Goal: Information Seeking & Learning: Learn about a topic

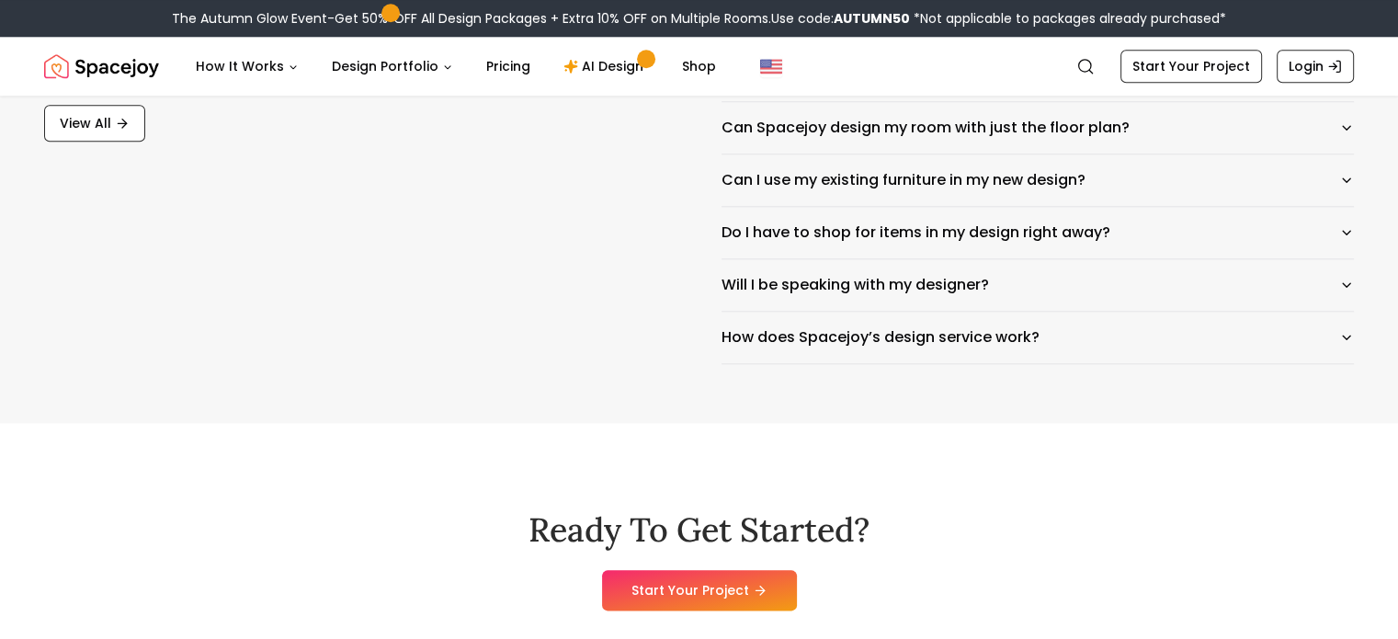
scroll to position [9189, 0]
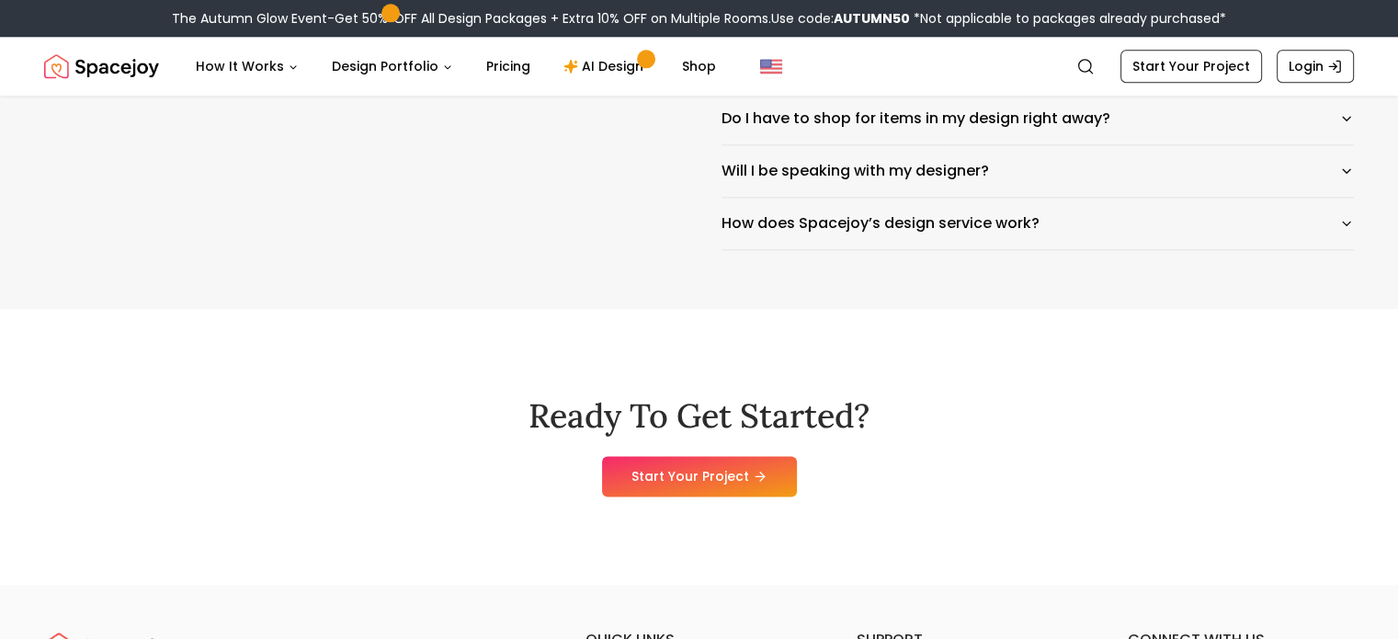
scroll to position [9211, 0]
click at [1347, 21] on icon "button" at bounding box center [1346, 13] width 15 height 15
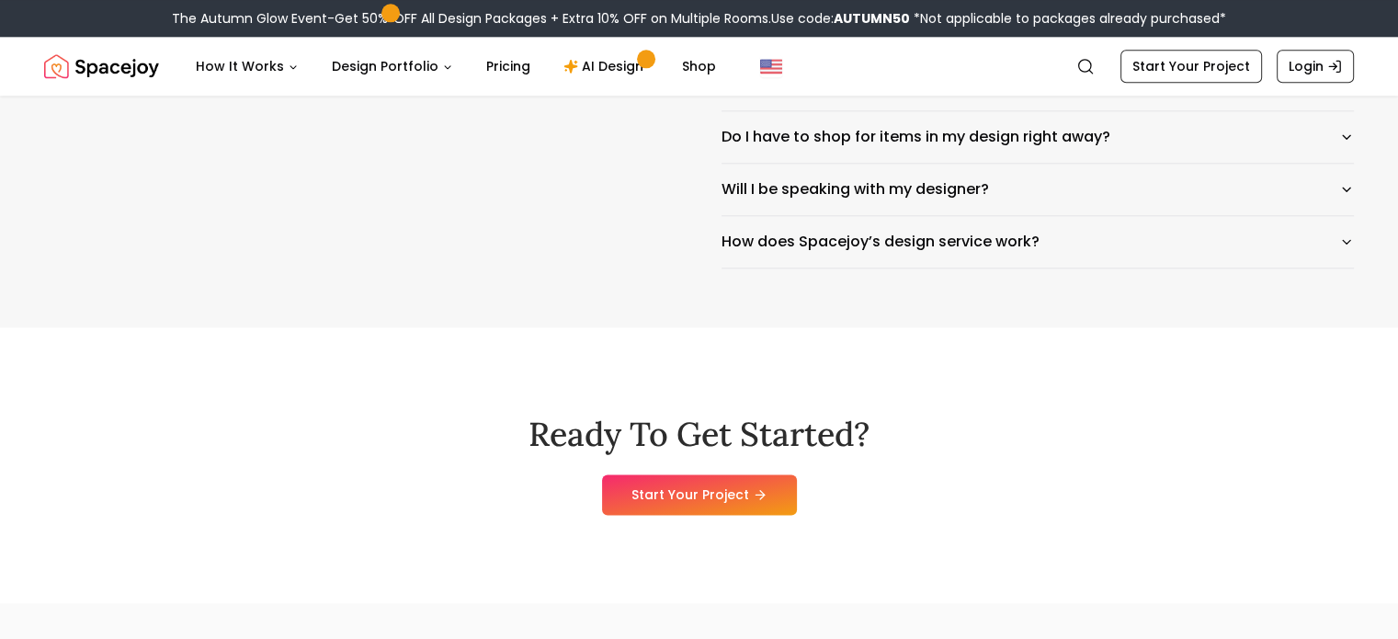
scroll to position [9189, 0]
click at [1350, 92] on icon "button" at bounding box center [1346, 84] width 15 height 15
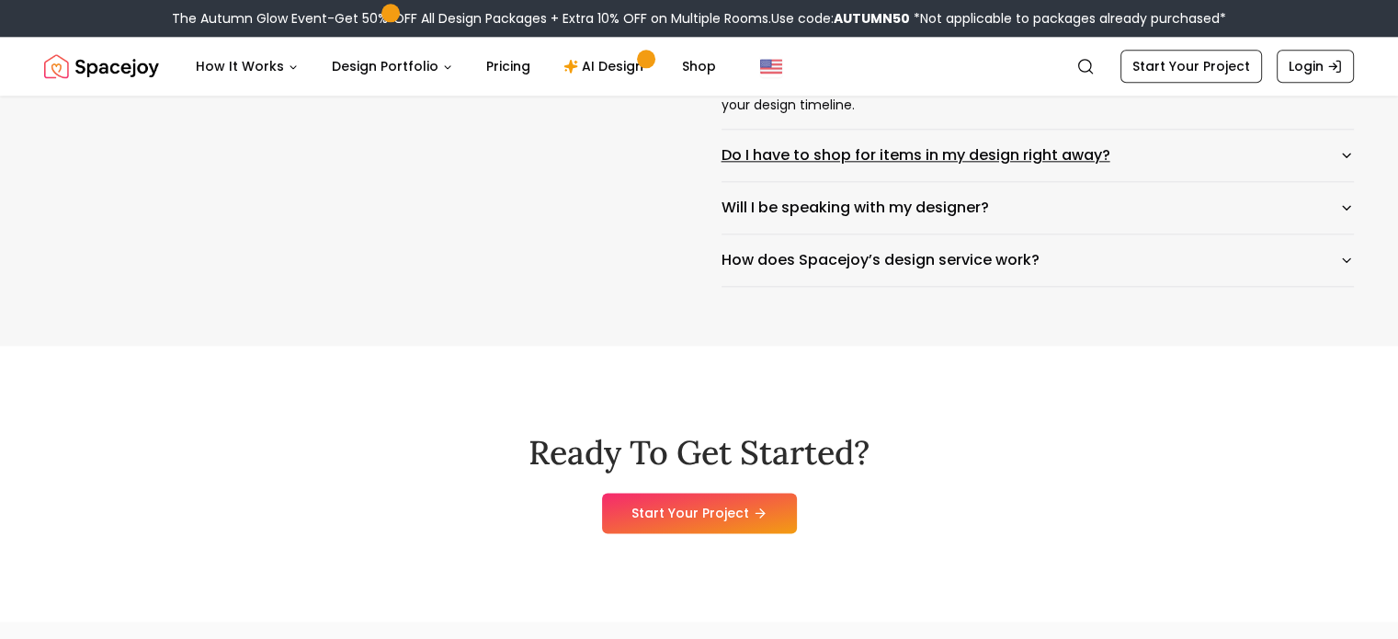
click at [1342, 163] on icon "button" at bounding box center [1346, 155] width 15 height 15
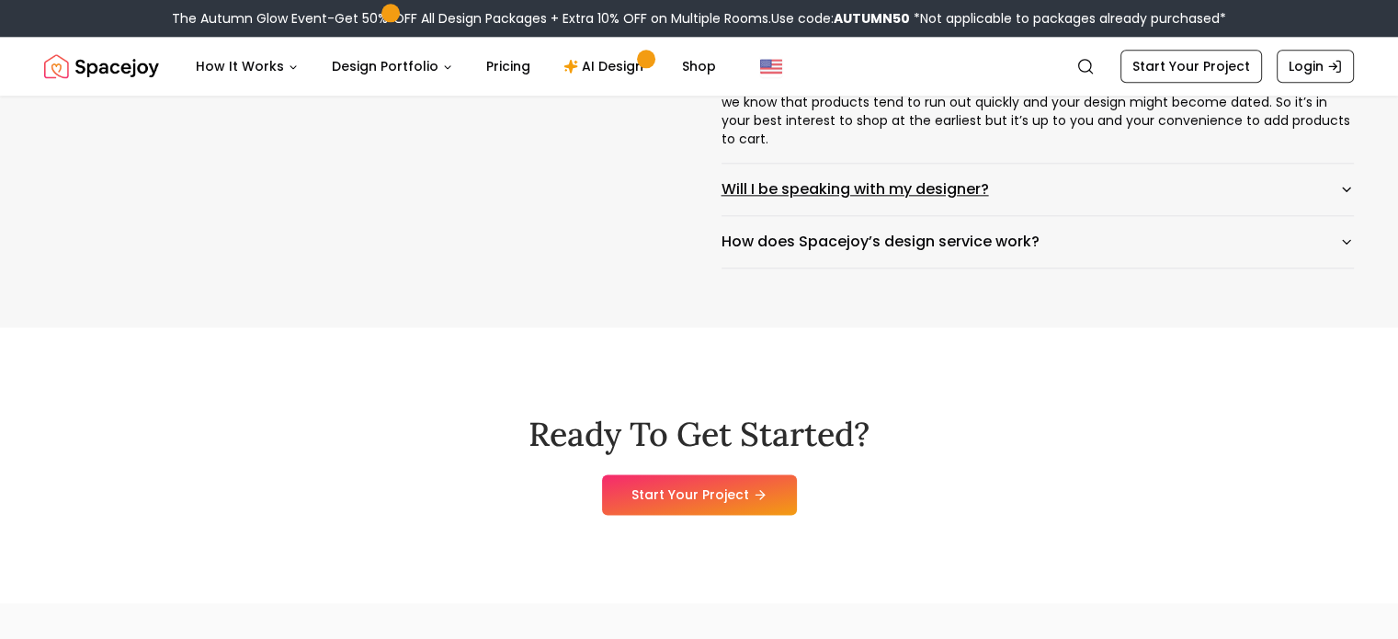
click at [1341, 215] on button "Will I be speaking with my designer?" at bounding box center [1037, 189] width 633 height 51
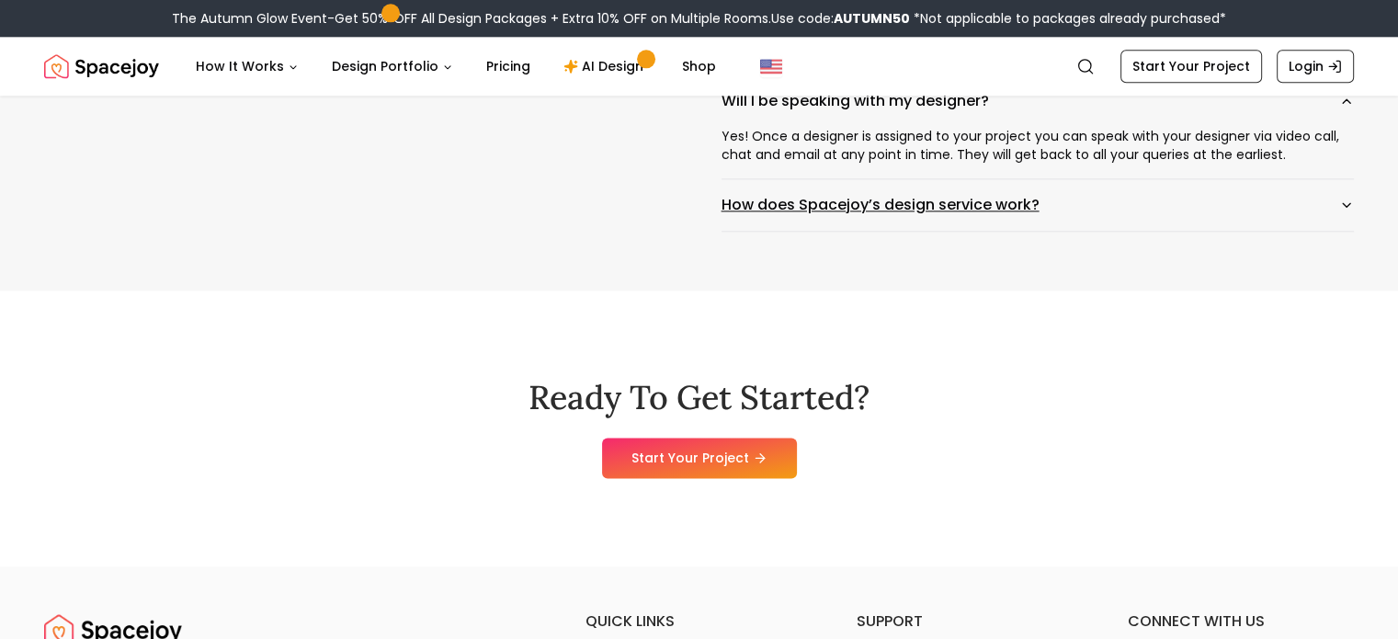
click at [1343, 212] on icon "button" at bounding box center [1346, 205] width 15 height 15
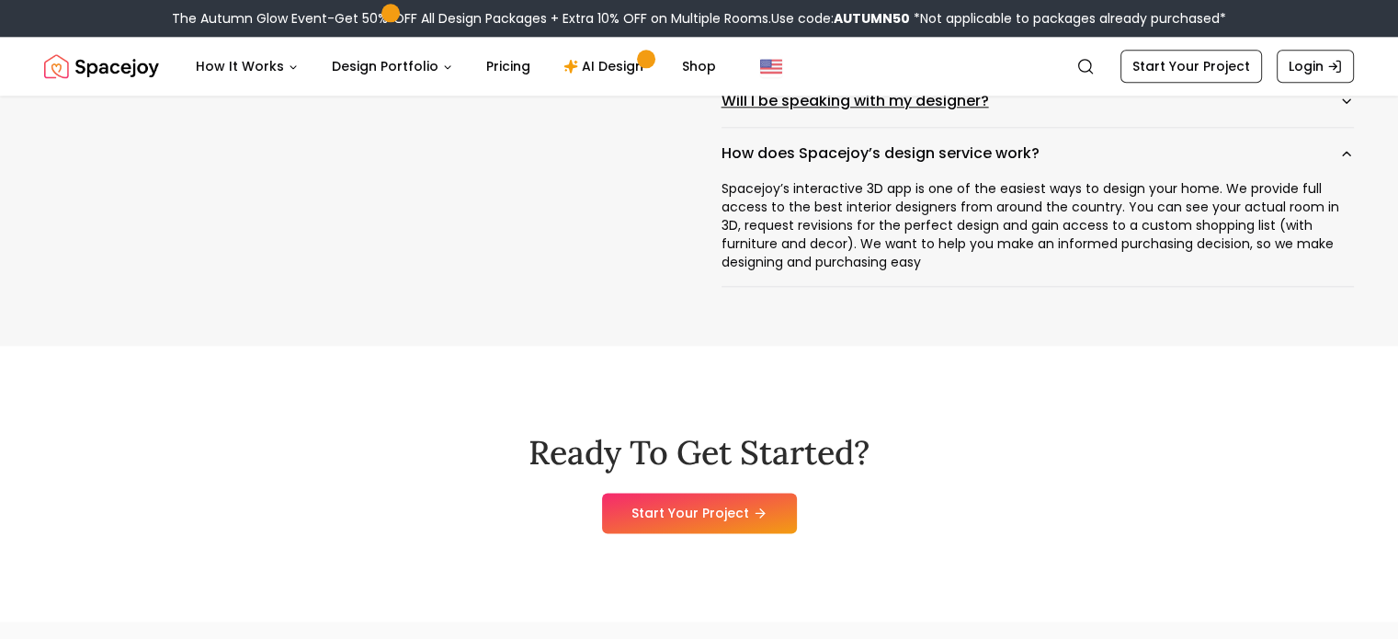
click at [1336, 127] on button "Will I be speaking with my designer?" at bounding box center [1037, 100] width 633 height 51
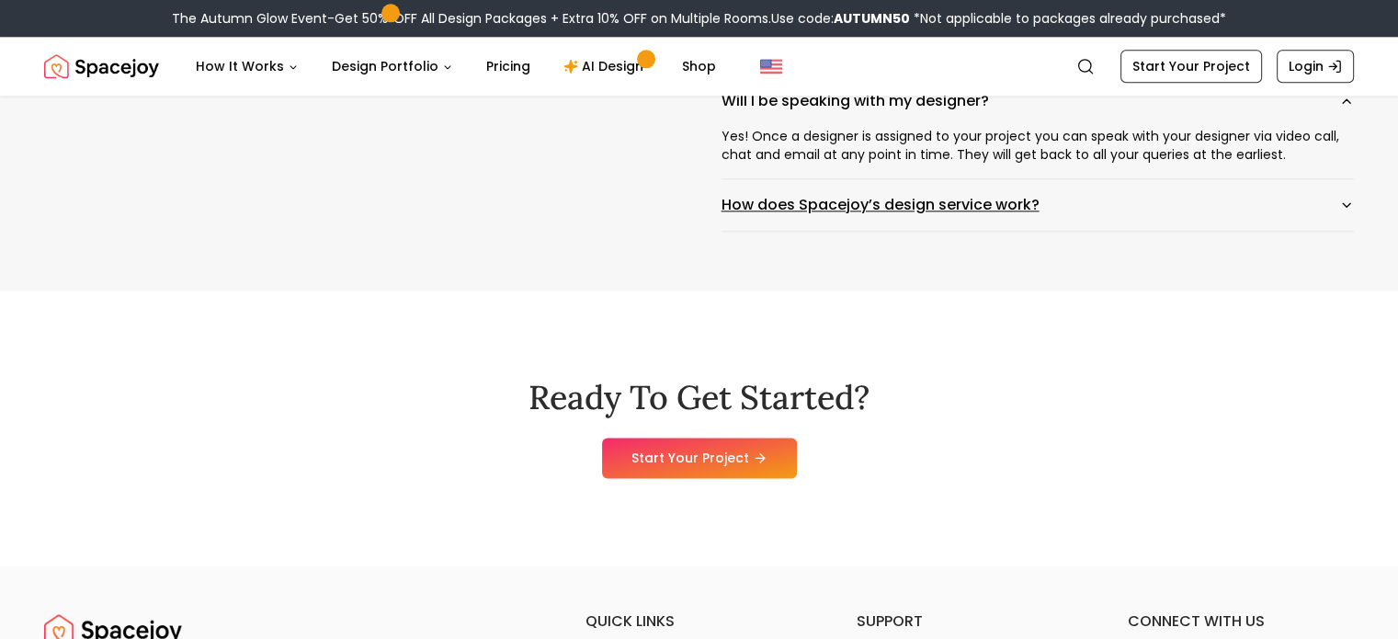
click at [1342, 212] on icon "button" at bounding box center [1346, 205] width 15 height 15
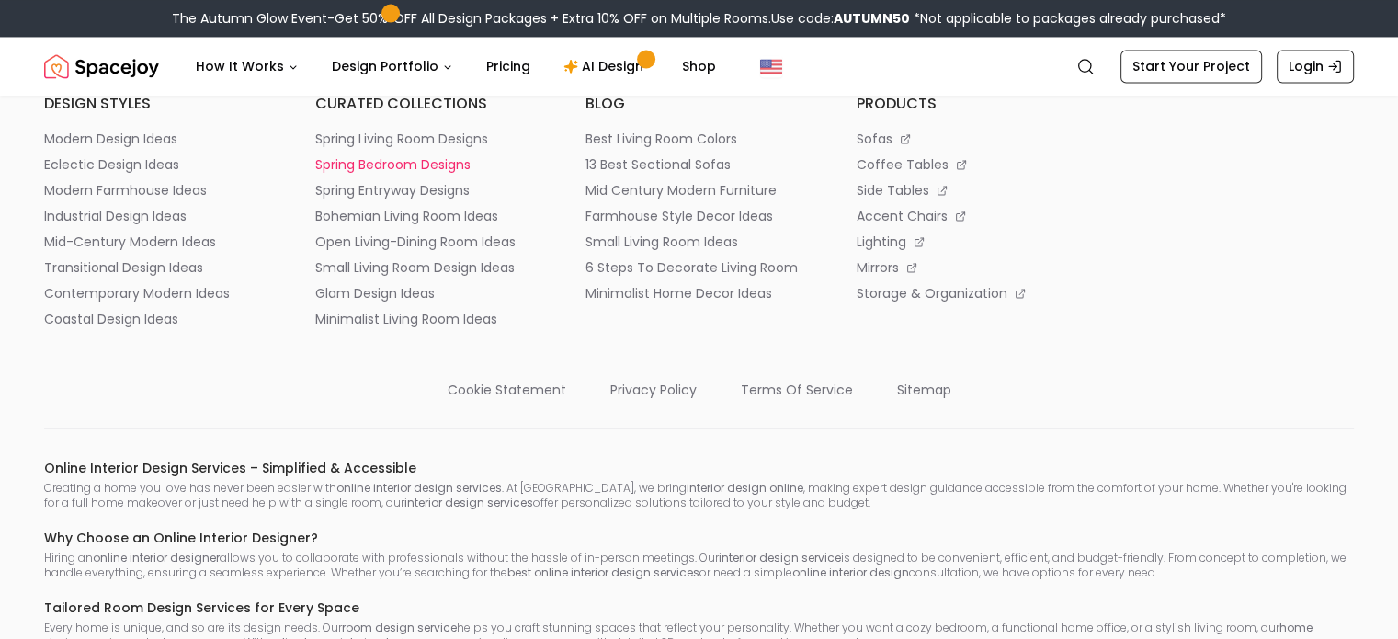
scroll to position [10130, 0]
click at [402, 148] on p "spring living room designs" at bounding box center [401, 139] width 173 height 18
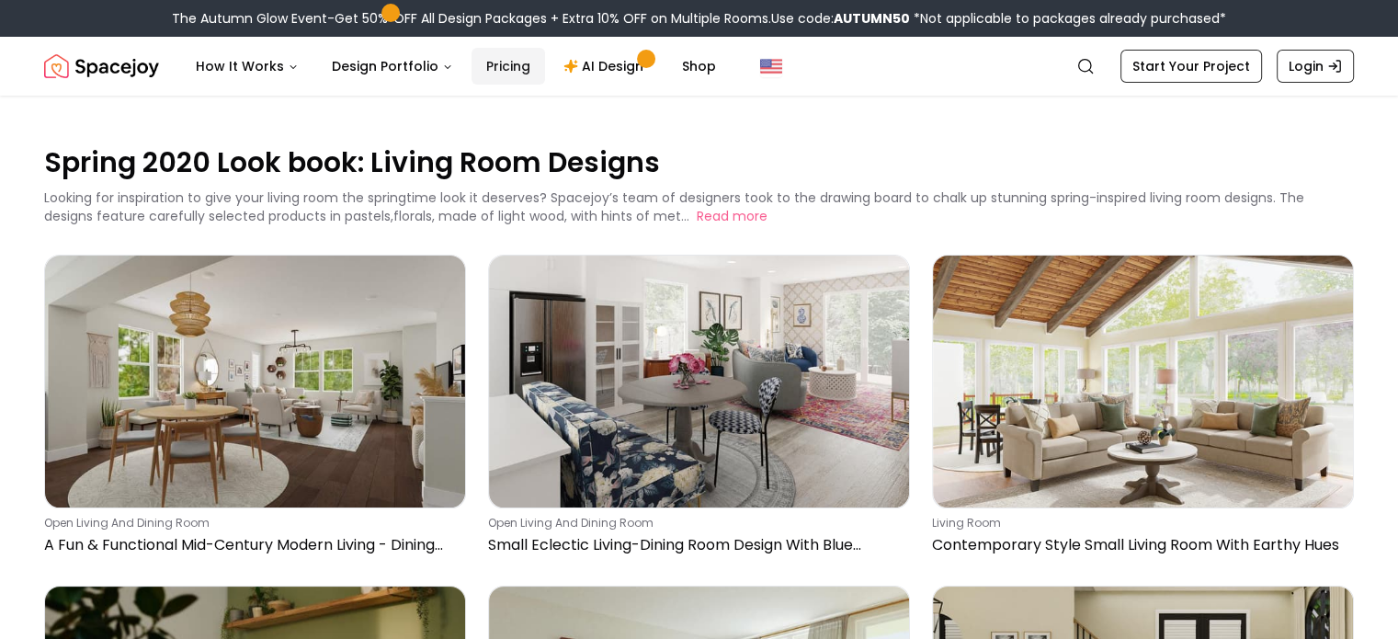
click at [491, 73] on link "Pricing" at bounding box center [508, 66] width 74 height 37
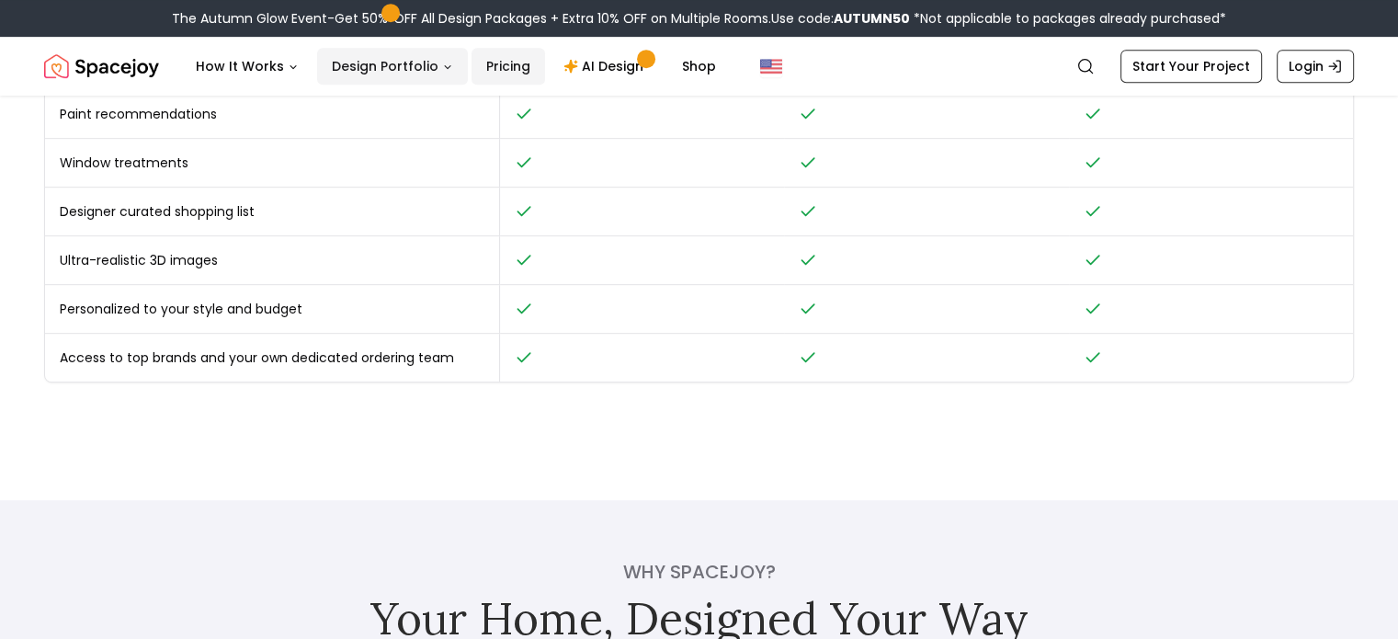
scroll to position [850, 0]
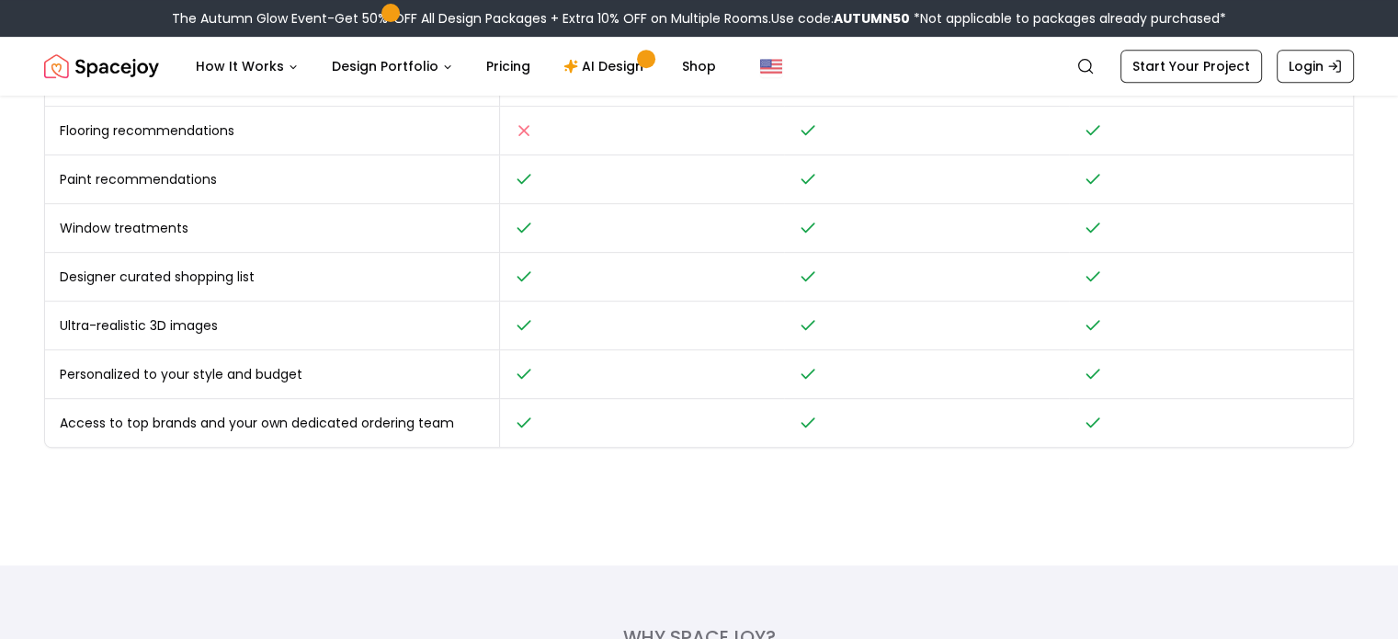
click at [62, 62] on img "Spacejoy" at bounding box center [101, 66] width 115 height 37
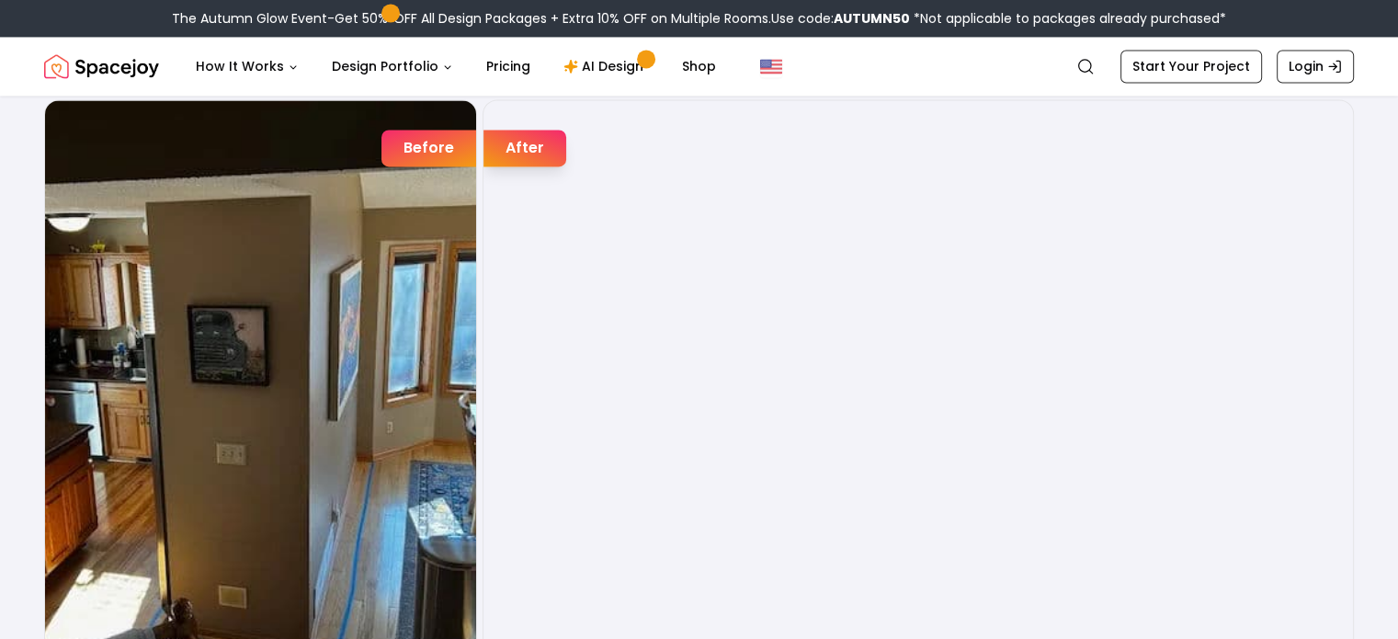
scroll to position [3032, 0]
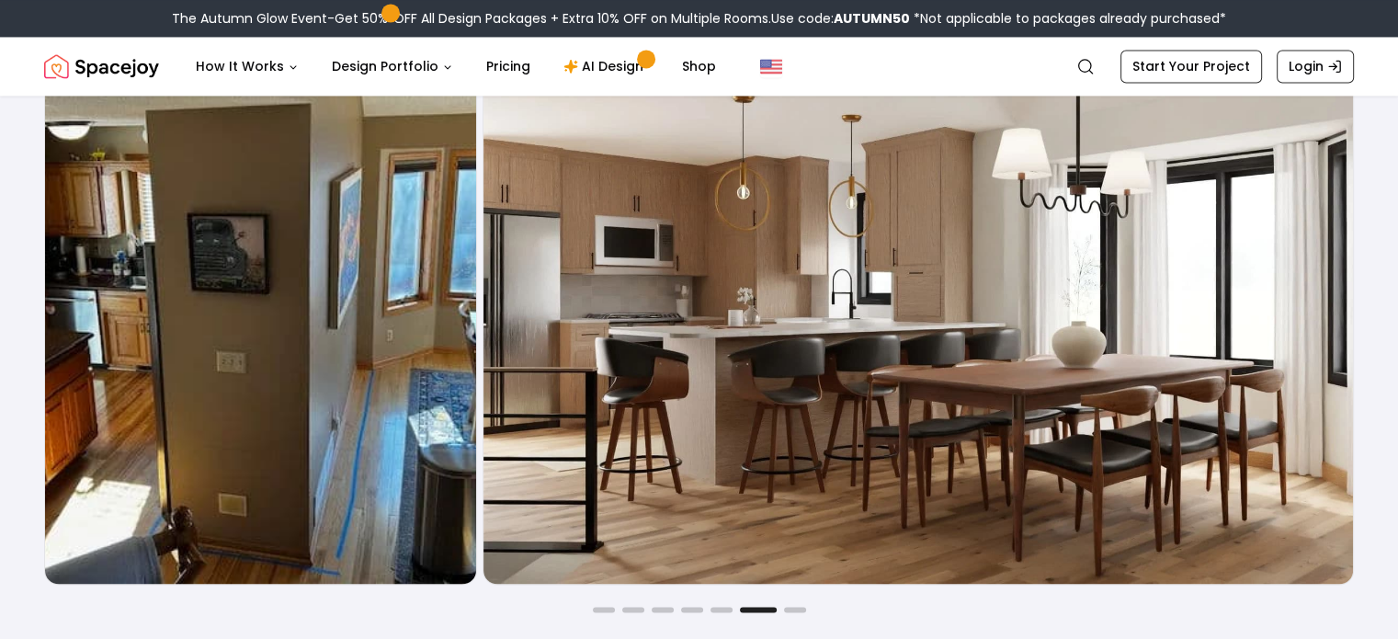
click at [600, 613] on div "Joyful Befores and Afters Before After Before After Before After Before After B…" at bounding box center [699, 273] width 1398 height 855
click at [603, 609] on button "Go to slide 1" at bounding box center [604, 609] width 22 height 6
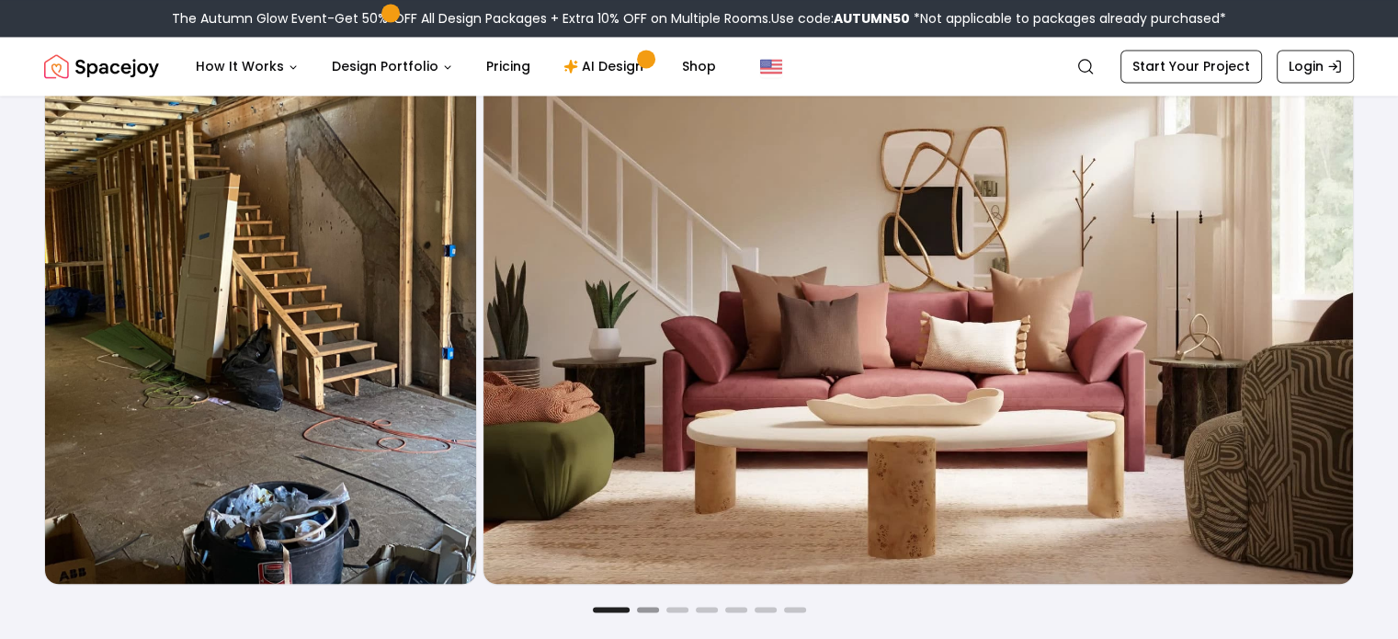
click at [645, 606] on div "Before After Before After Before After Before After Before After Before After B…" at bounding box center [698, 309] width 1309 height 605
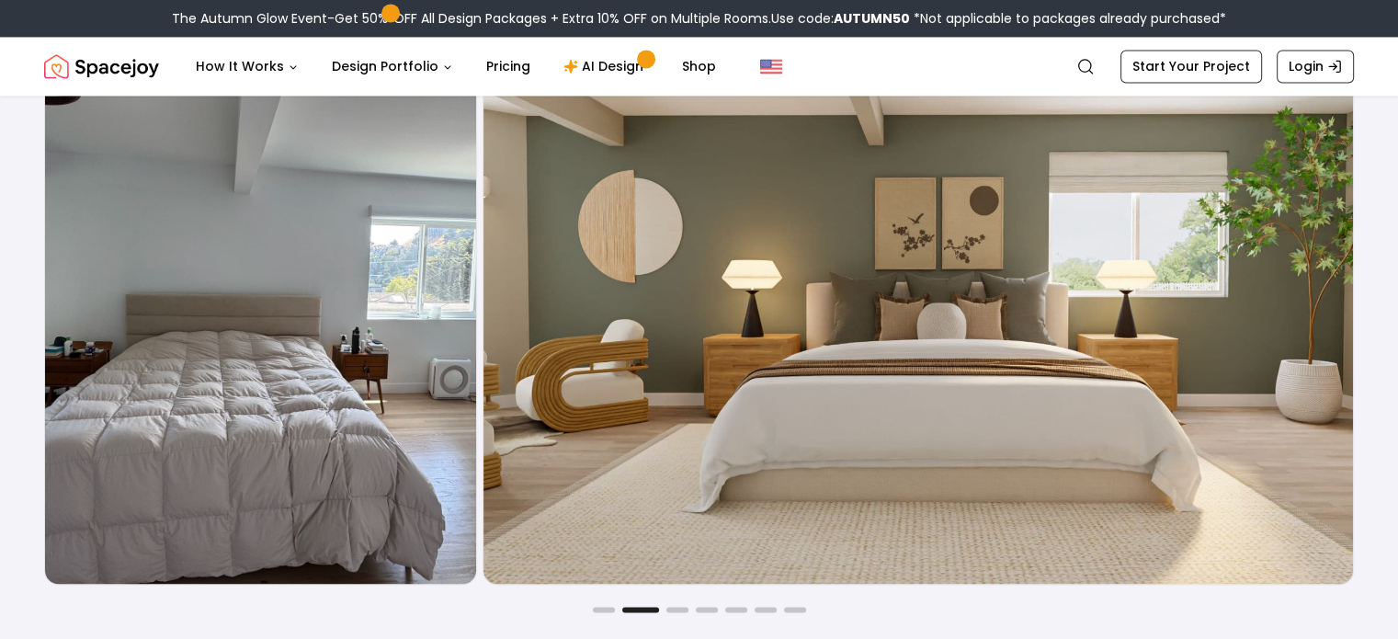
click at [645, 602] on div "Before After Before After Before After Before After Before After Before After B…" at bounding box center [698, 309] width 1309 height 605
click at [684, 607] on button "Go to slide 3" at bounding box center [677, 609] width 22 height 6
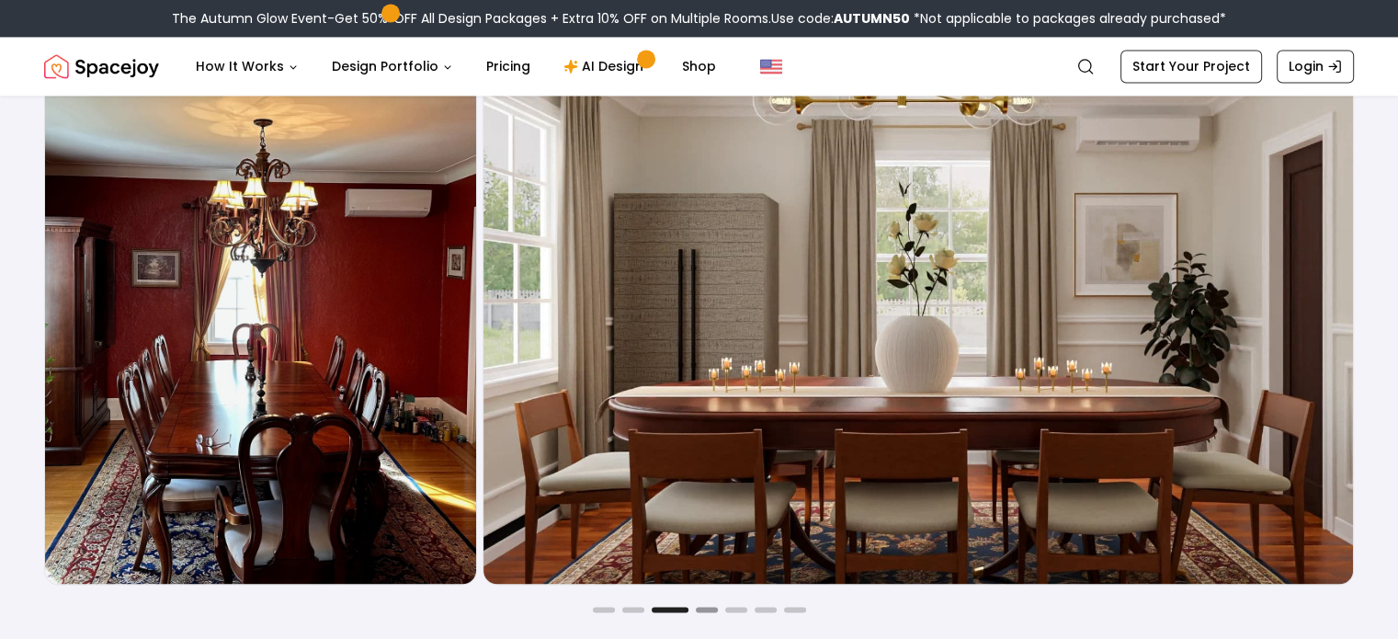
click at [707, 607] on button "Go to slide 4" at bounding box center [707, 609] width 22 height 6
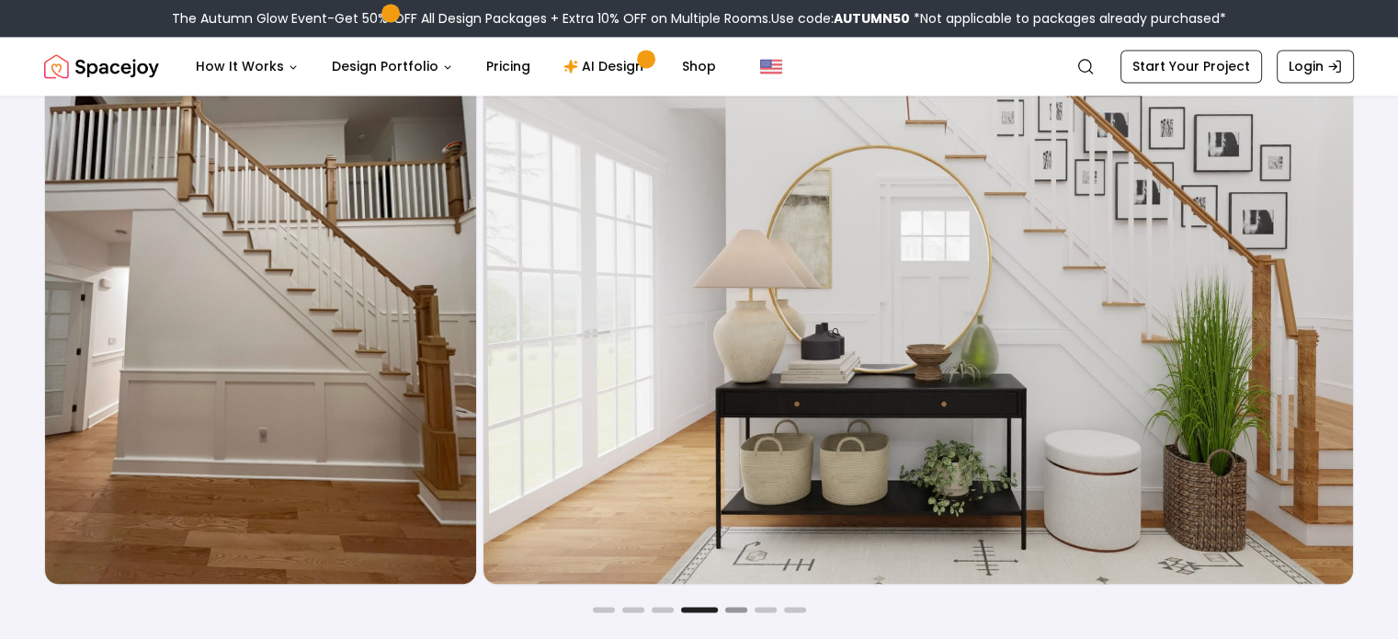
click at [735, 607] on button "Go to slide 5" at bounding box center [736, 609] width 22 height 6
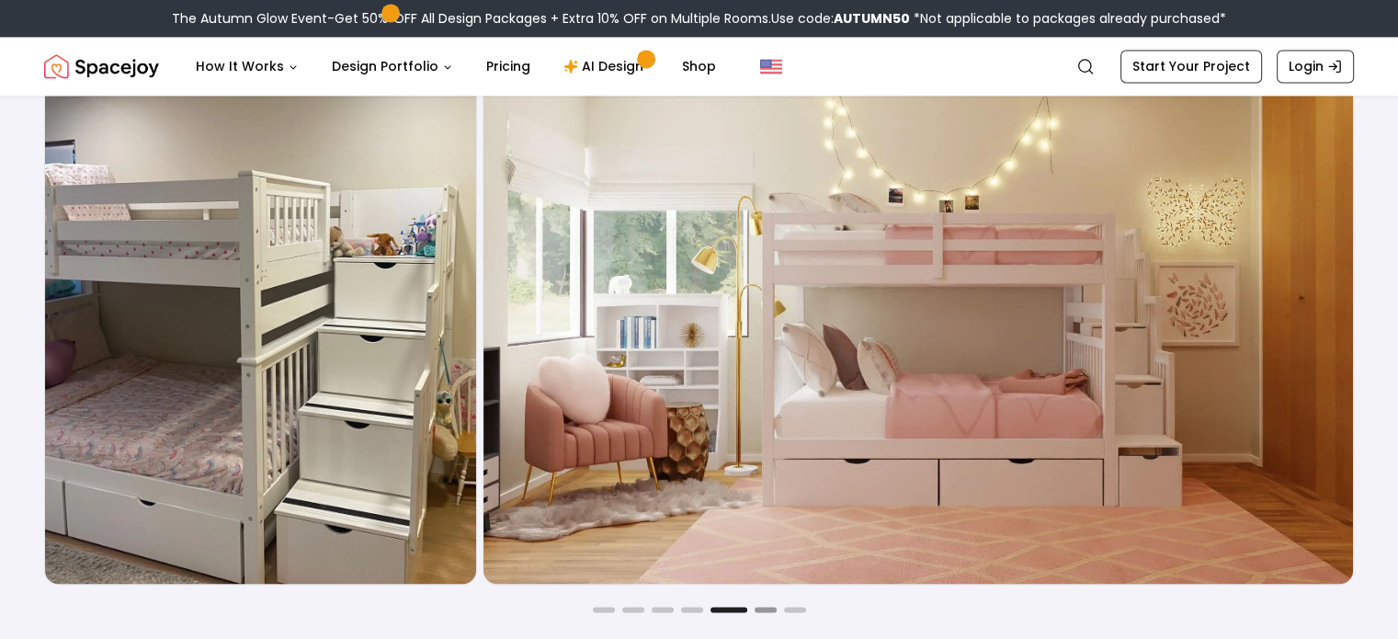
click at [767, 606] on button "Go to slide 6" at bounding box center [765, 609] width 22 height 6
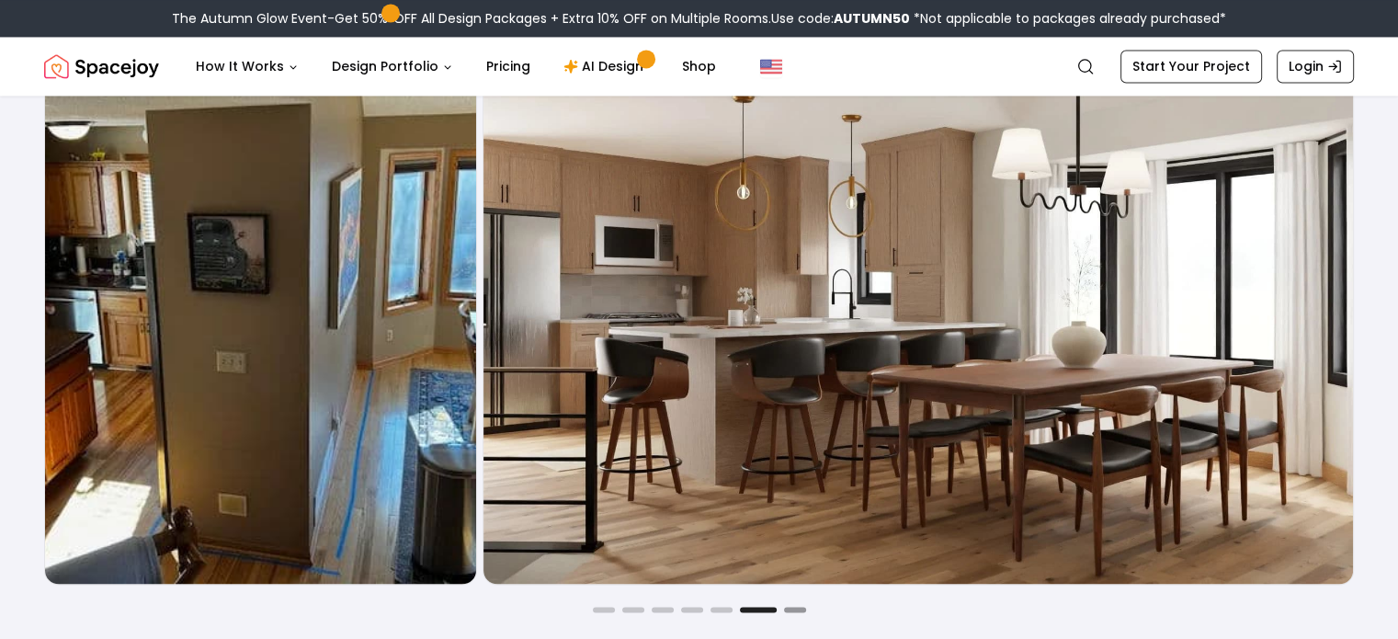
click at [804, 606] on button "Go to slide 7" at bounding box center [795, 609] width 22 height 6
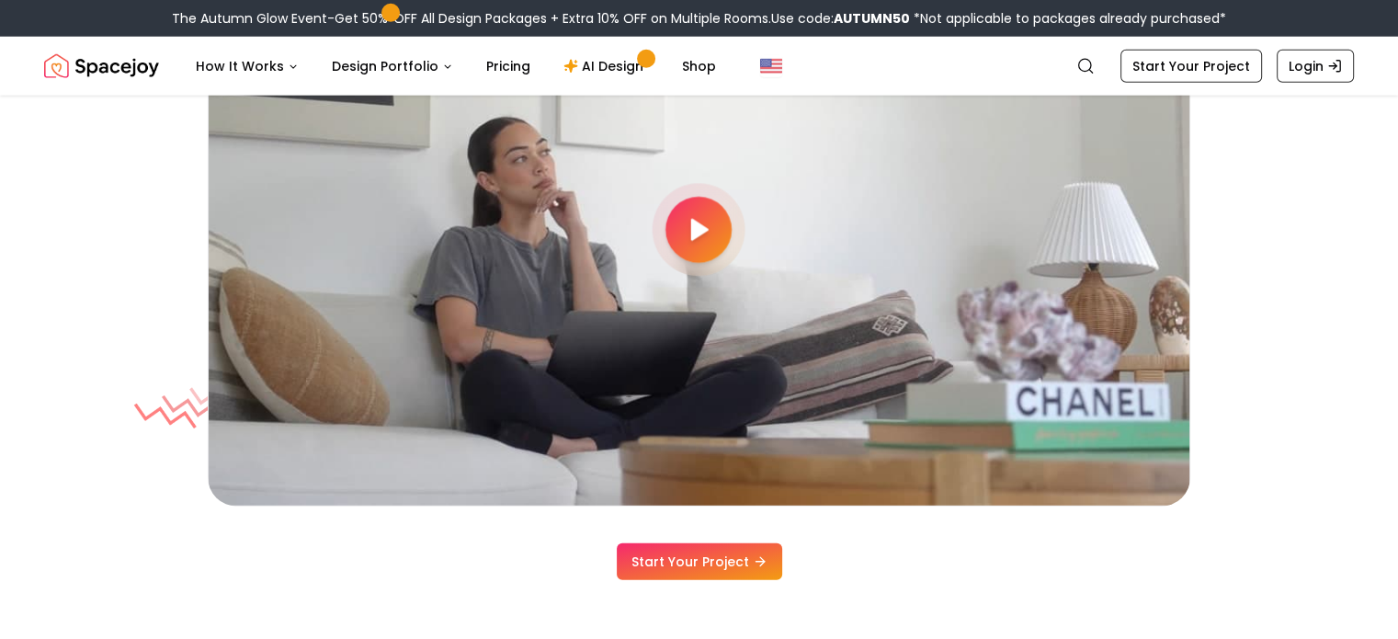
scroll to position [5054, 0]
